Goal: Task Accomplishment & Management: Manage account settings

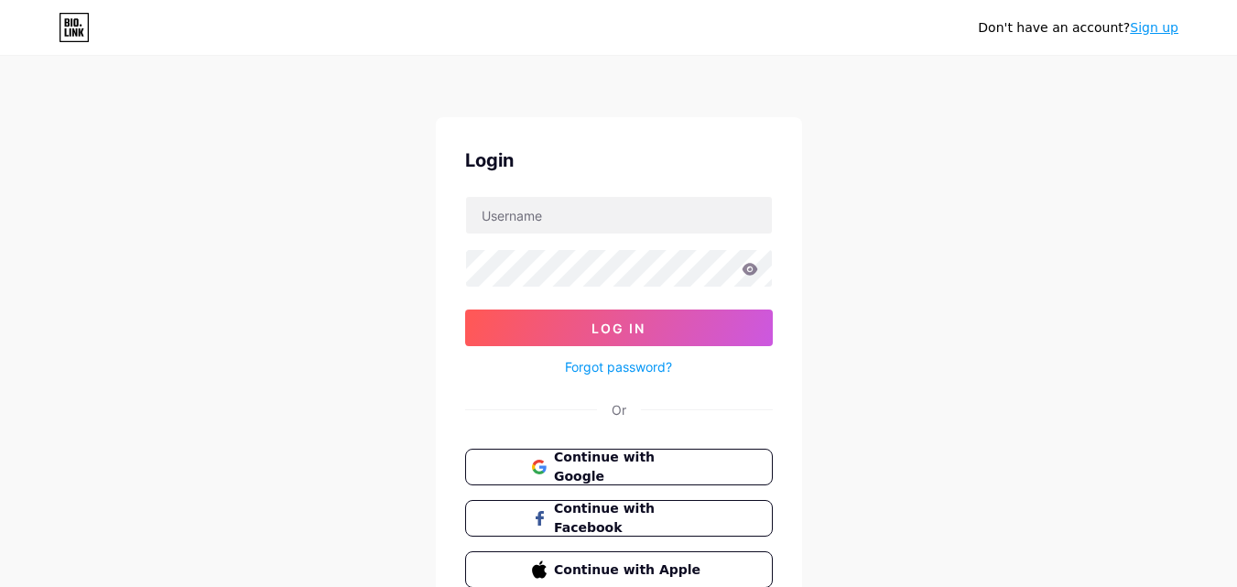
click at [620, 461] on span "Continue with Google" at bounding box center [629, 467] width 151 height 38
